Goal: Task Accomplishment & Management: Complete application form

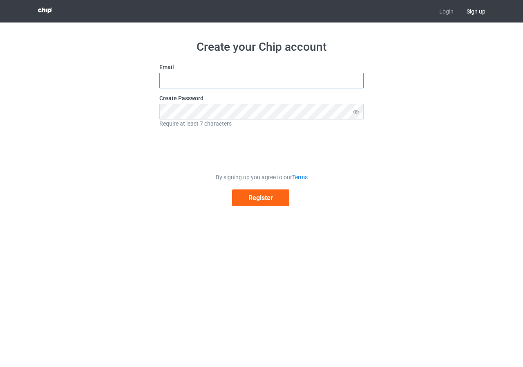
click at [227, 84] on input "text" at bounding box center [261, 81] width 204 height 16
paste input "faicalakile@gmail.com"
type input "faicalakile@gmail.com"
drag, startPoint x: 213, startPoint y: 128, endPoint x: 346, endPoint y: 218, distance: 160.3
click at [346, 218] on div "Create your Chip account Email faicalakile@gmail.com Create Password Require at…" at bounding box center [261, 122] width 461 height 201
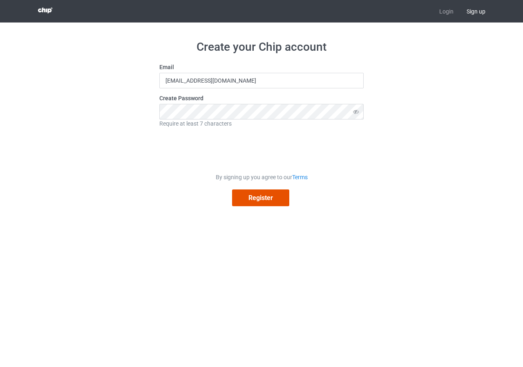
click at [240, 199] on button "Register" at bounding box center [260, 197] width 57 height 17
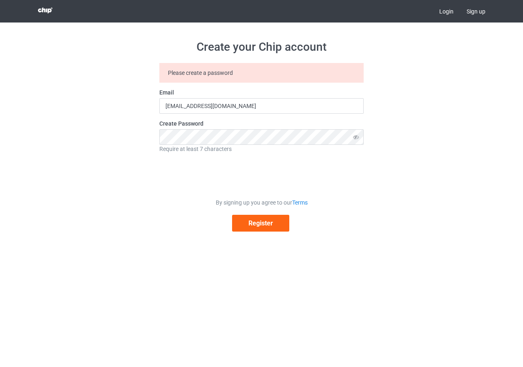
click at [442, 9] on link "Login" at bounding box center [446, 11] width 27 height 22
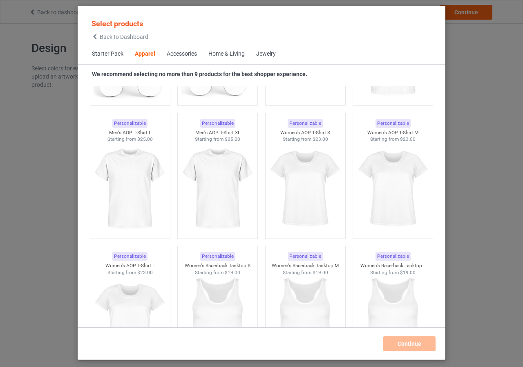
scroll to position [1245, 0]
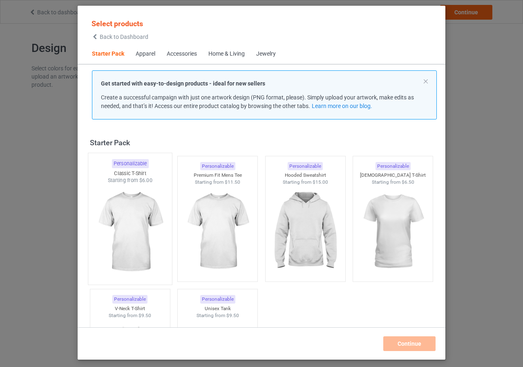
click at [130, 220] on img at bounding box center [130, 232] width 77 height 96
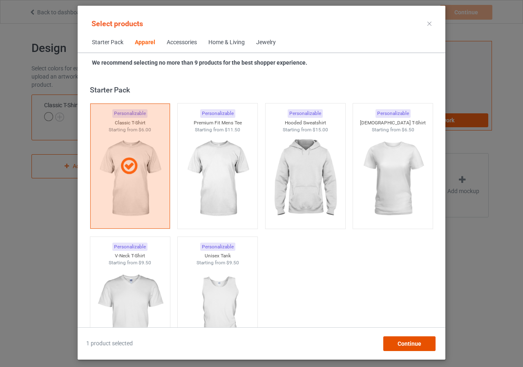
click at [411, 343] on span "Continue" at bounding box center [410, 343] width 24 height 7
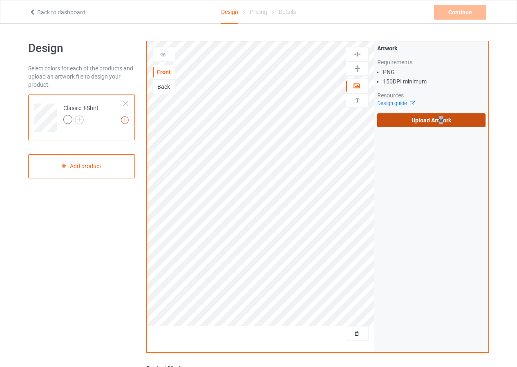
click at [441, 120] on label "Upload Artwork" at bounding box center [431, 120] width 108 height 14
click at [429, 139] on div "Artwork Requirements PNG 150 DPI minimum Resources Design guide Upload Artwork" at bounding box center [432, 196] width 114 height 311
click at [422, 123] on label "Upload Artwork" at bounding box center [431, 120] width 108 height 14
click at [0, 0] on input "Upload Artwork" at bounding box center [0, 0] width 0 height 0
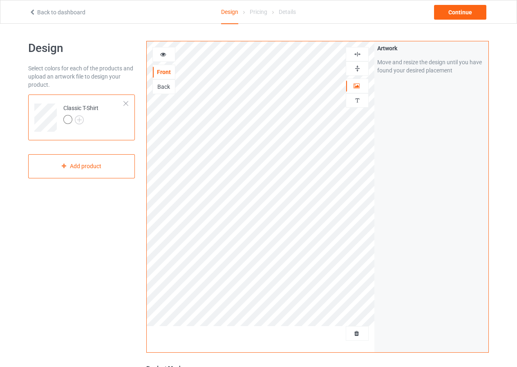
click at [358, 56] on img at bounding box center [358, 54] width 8 height 8
click at [79, 119] on img at bounding box center [79, 119] width 9 height 9
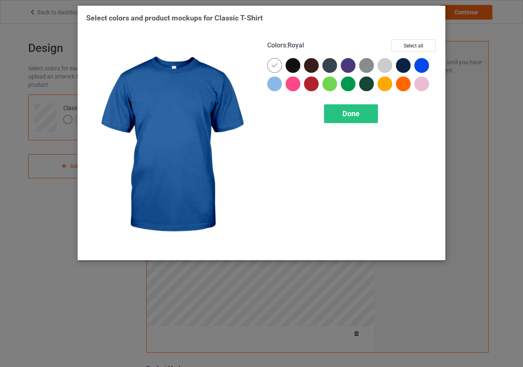
drag, startPoint x: 426, startPoint y: 63, endPoint x: 306, endPoint y: 67, distance: 120.3
click at [425, 63] on div at bounding box center [422, 65] width 15 height 15
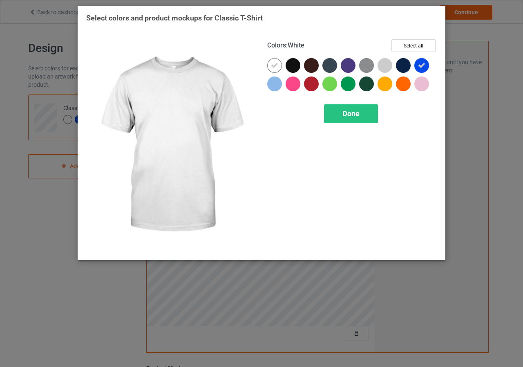
click at [276, 66] on icon at bounding box center [274, 65] width 7 height 7
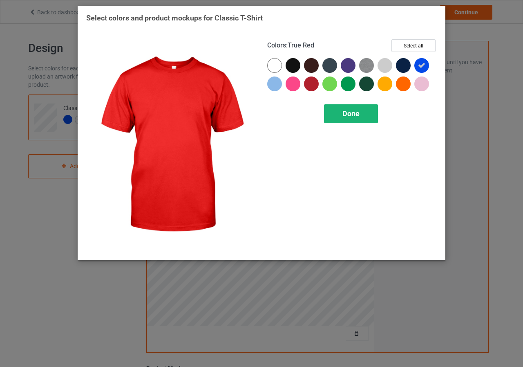
click at [348, 117] on span "Done" at bounding box center [351, 113] width 17 height 9
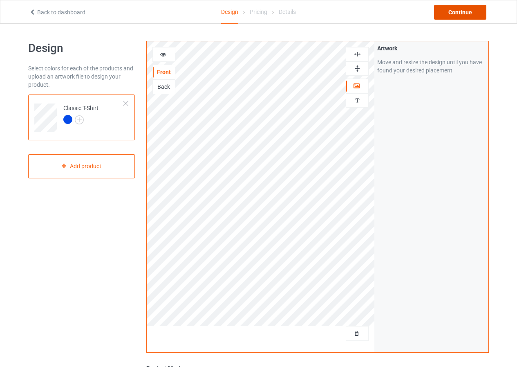
click at [460, 14] on div "Continue" at bounding box center [460, 12] width 52 height 15
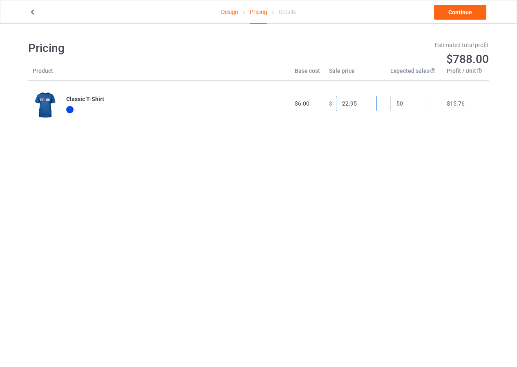
click at [341, 104] on input "22.95" at bounding box center [356, 104] width 41 height 16
click at [344, 106] on input "22.95" at bounding box center [356, 104] width 41 height 16
type input "25.95"
click at [353, 121] on td "$ 25.95" at bounding box center [355, 104] width 61 height 46
click at [401, 104] on input "50" at bounding box center [411, 104] width 41 height 16
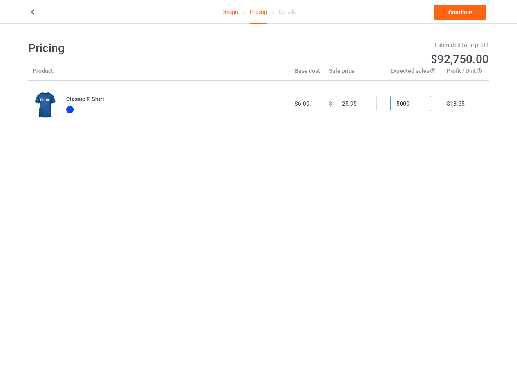
type input "5000"
click at [402, 128] on div "Pricing Estimated total profit $92,750.00 Product Base cost Sale price Expected…" at bounding box center [258, 84] width 461 height 120
click at [472, 11] on link "Continue" at bounding box center [460, 12] width 52 height 15
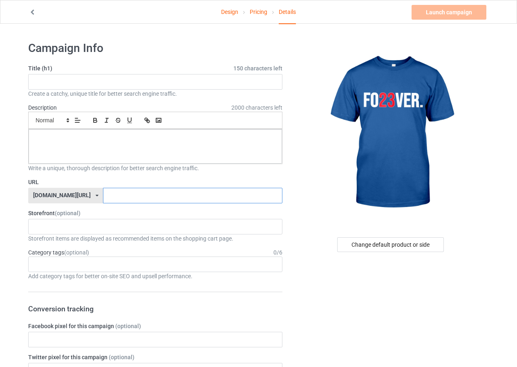
click at [147, 191] on input "text" at bounding box center [192, 196] width 179 height 16
type input "ds4657"
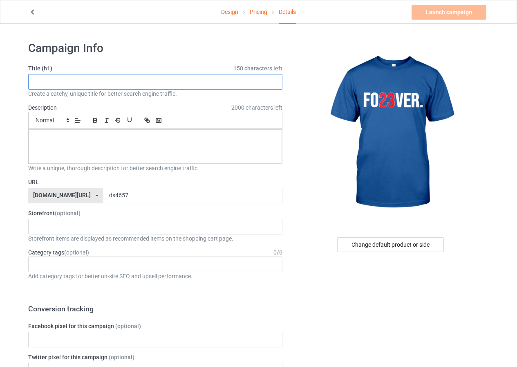
click at [97, 81] on input "text" at bounding box center [155, 82] width 254 height 16
type input "dssd"
click at [109, 139] on p at bounding box center [155, 139] width 240 height 8
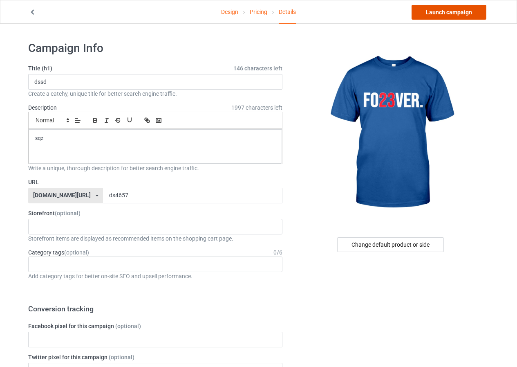
click at [467, 12] on link "Launch campaign" at bounding box center [449, 12] width 75 height 15
